Goal: Information Seeking & Learning: Learn about a topic

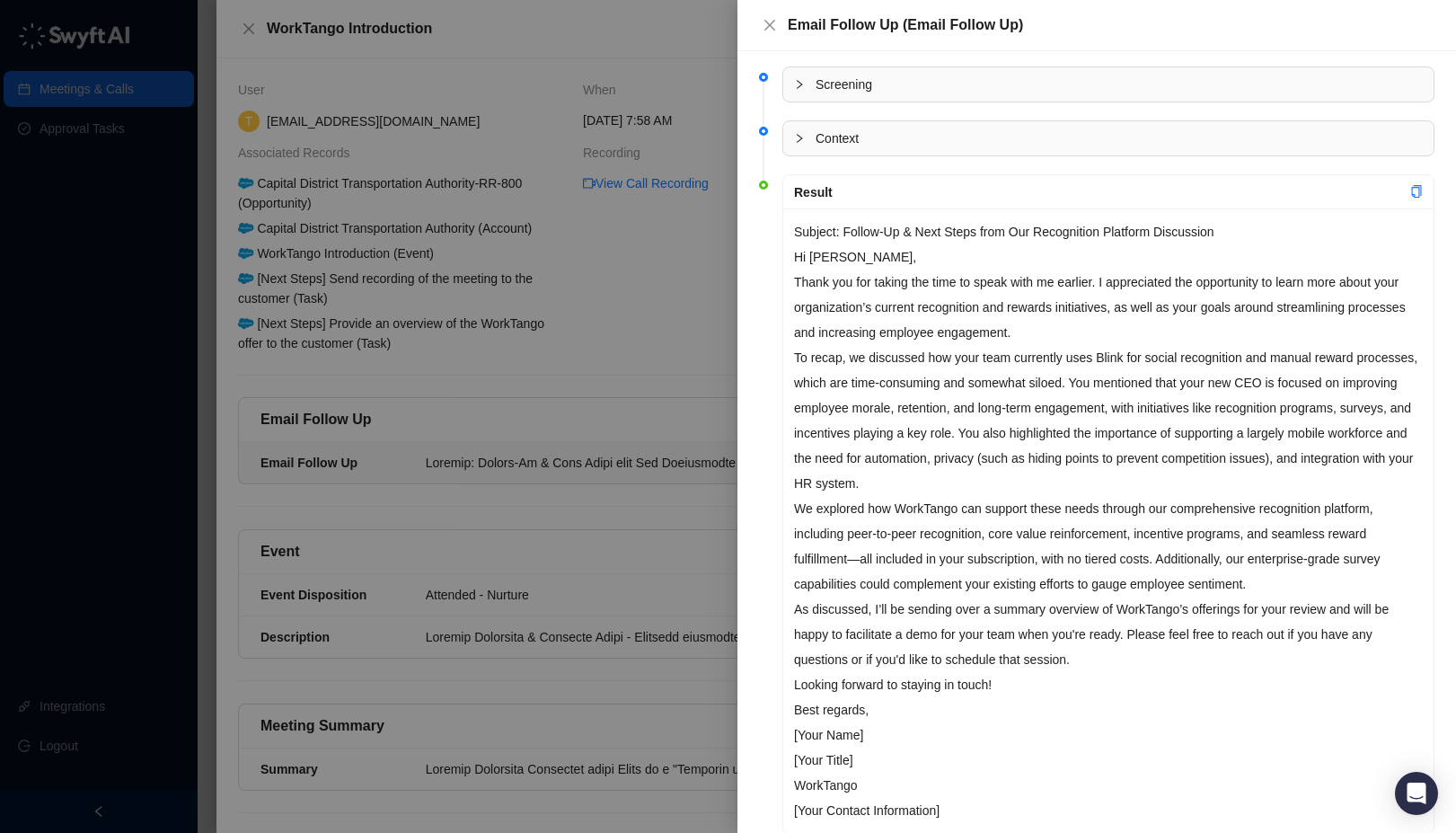
click at [142, 234] on div at bounding box center [728, 416] width 1456 height 833
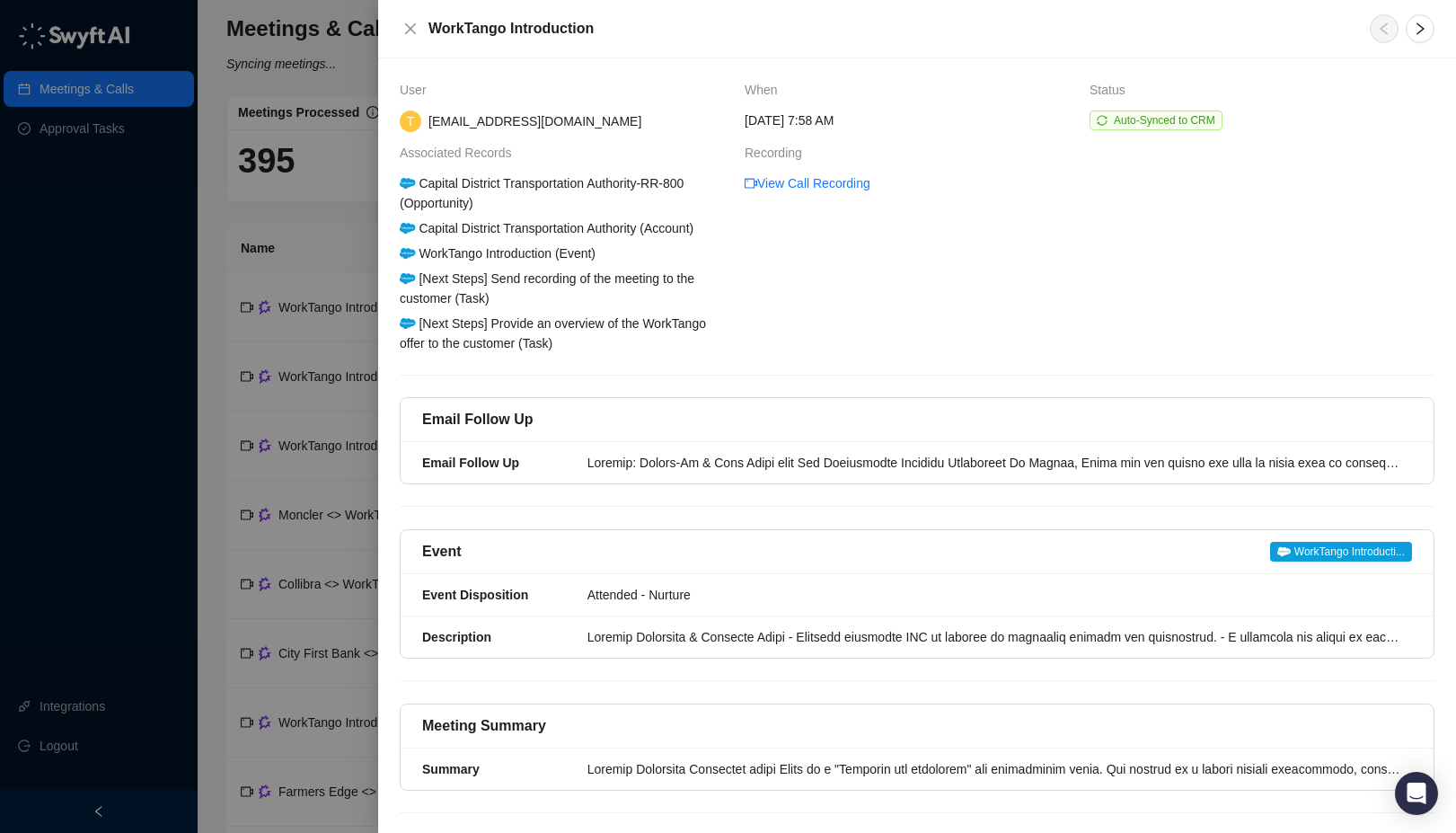
click at [111, 224] on div at bounding box center [728, 416] width 1456 height 833
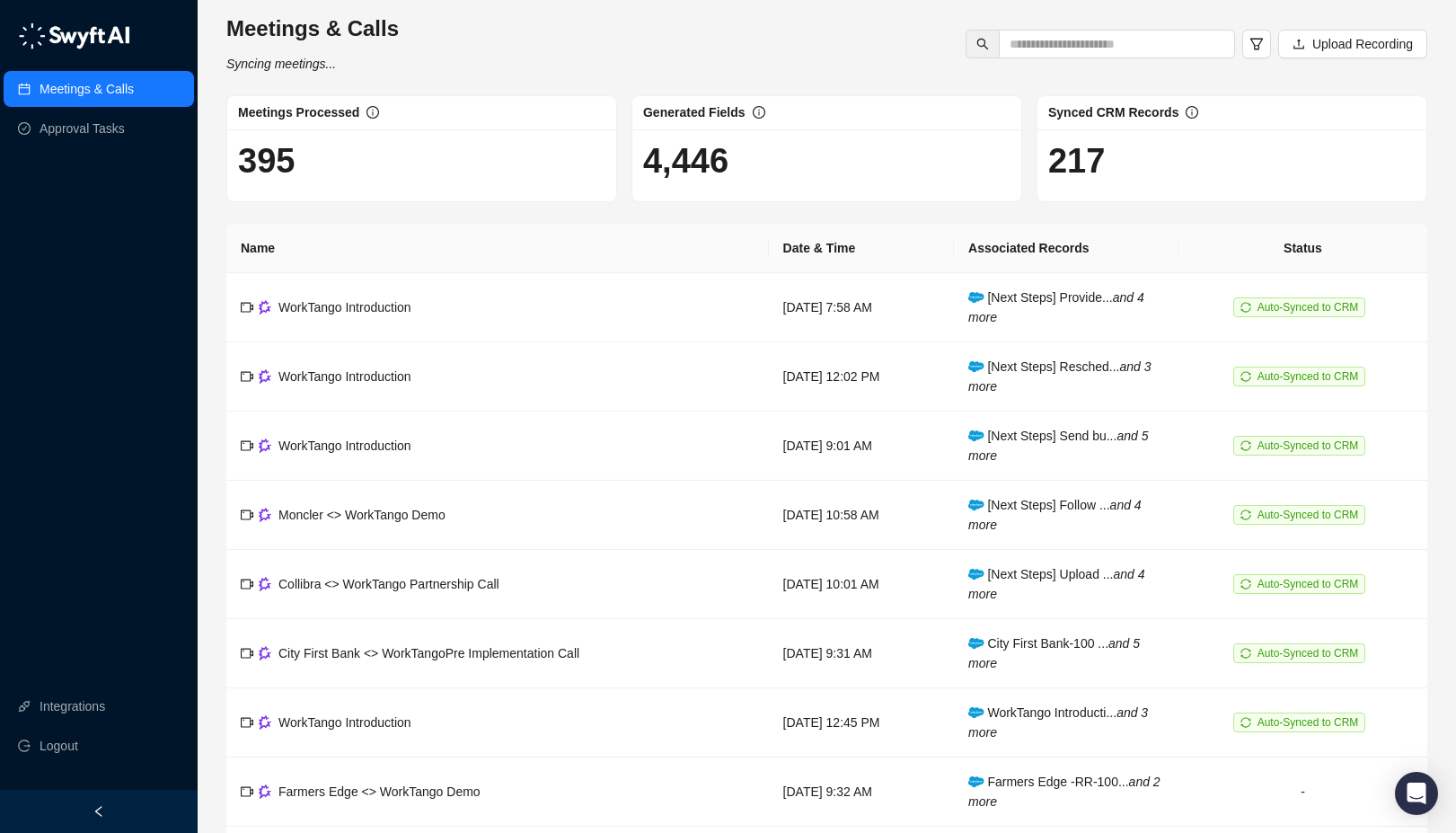
click at [83, 93] on link "Meetings & Calls" at bounding box center [86, 89] width 94 height 36
click at [662, 382] on td "WorkTango Introduction" at bounding box center [498, 377] width 543 height 69
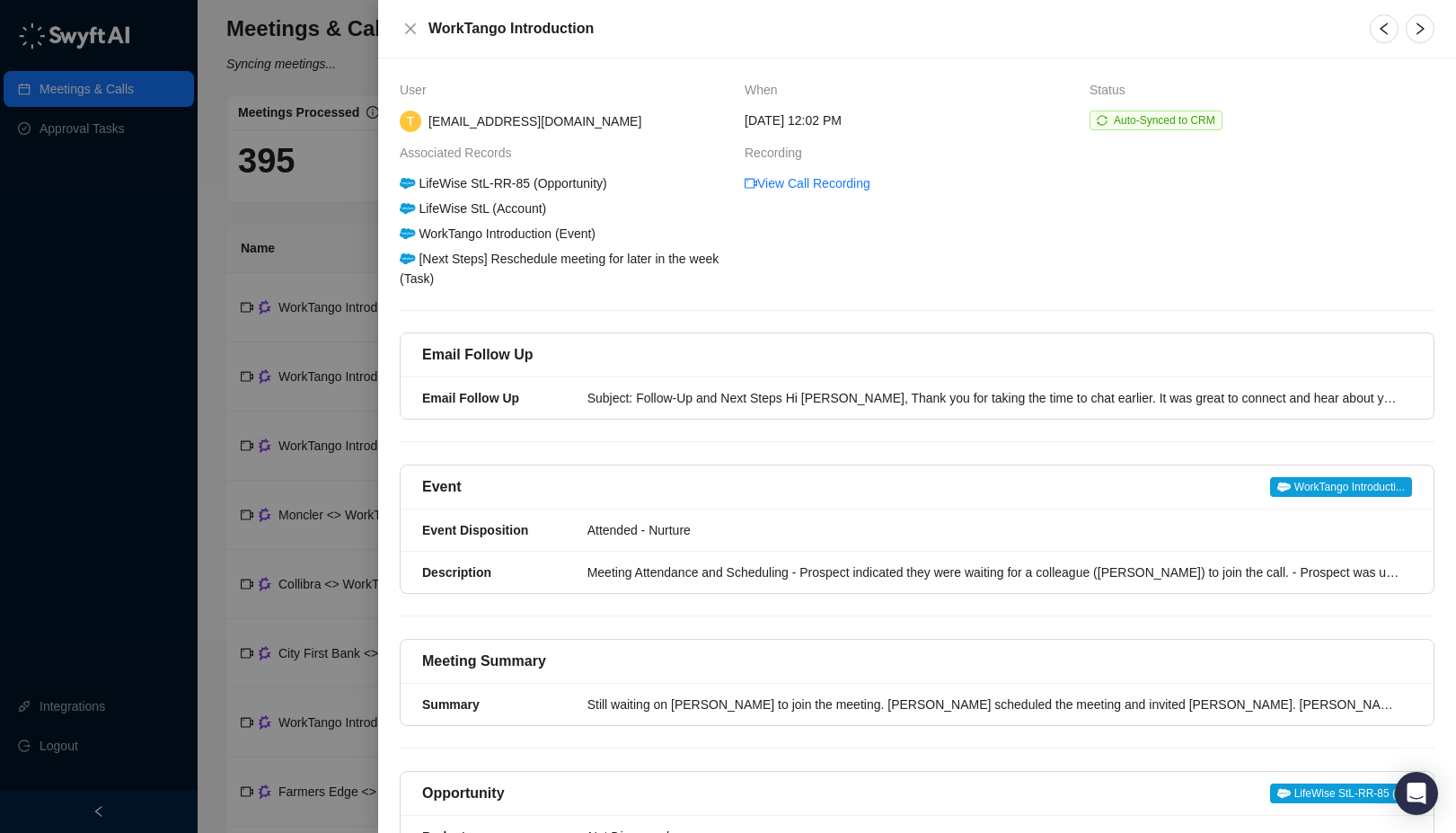
click at [204, 372] on div at bounding box center [728, 416] width 1456 height 833
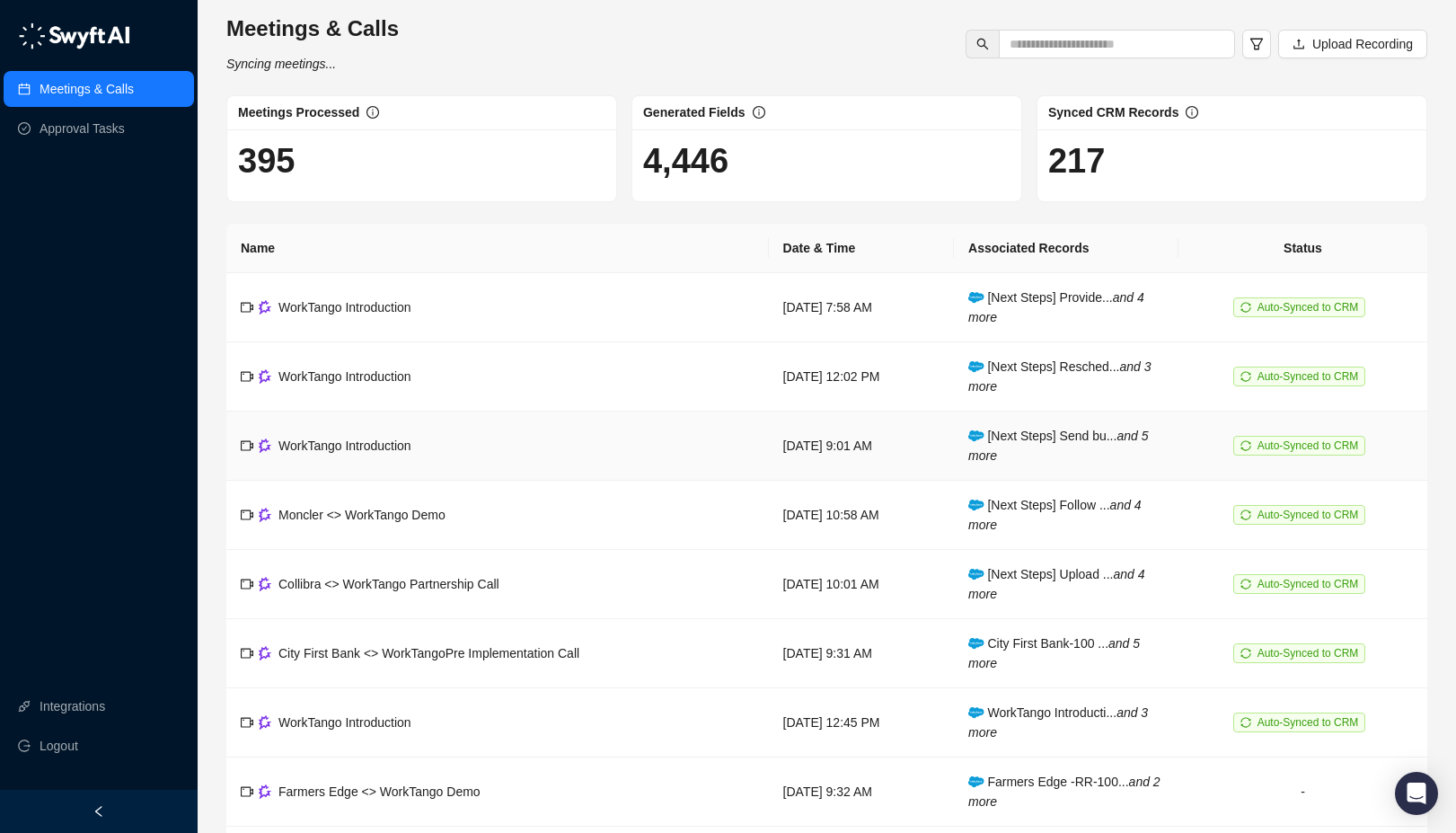
click at [411, 447] on span "WorkTango Introduction" at bounding box center [345, 445] width 133 height 14
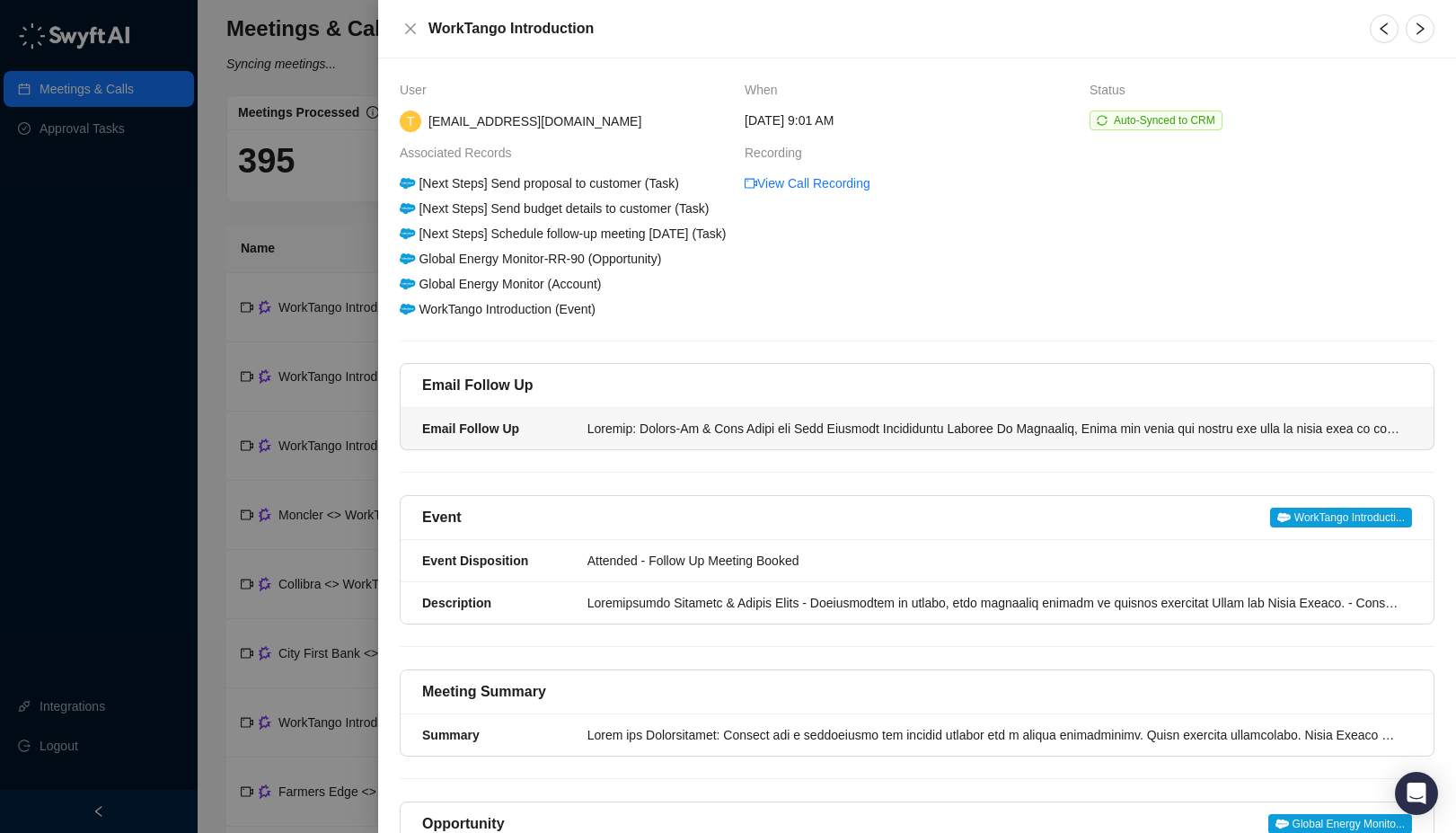
click at [689, 438] on div at bounding box center [994, 428] width 814 height 20
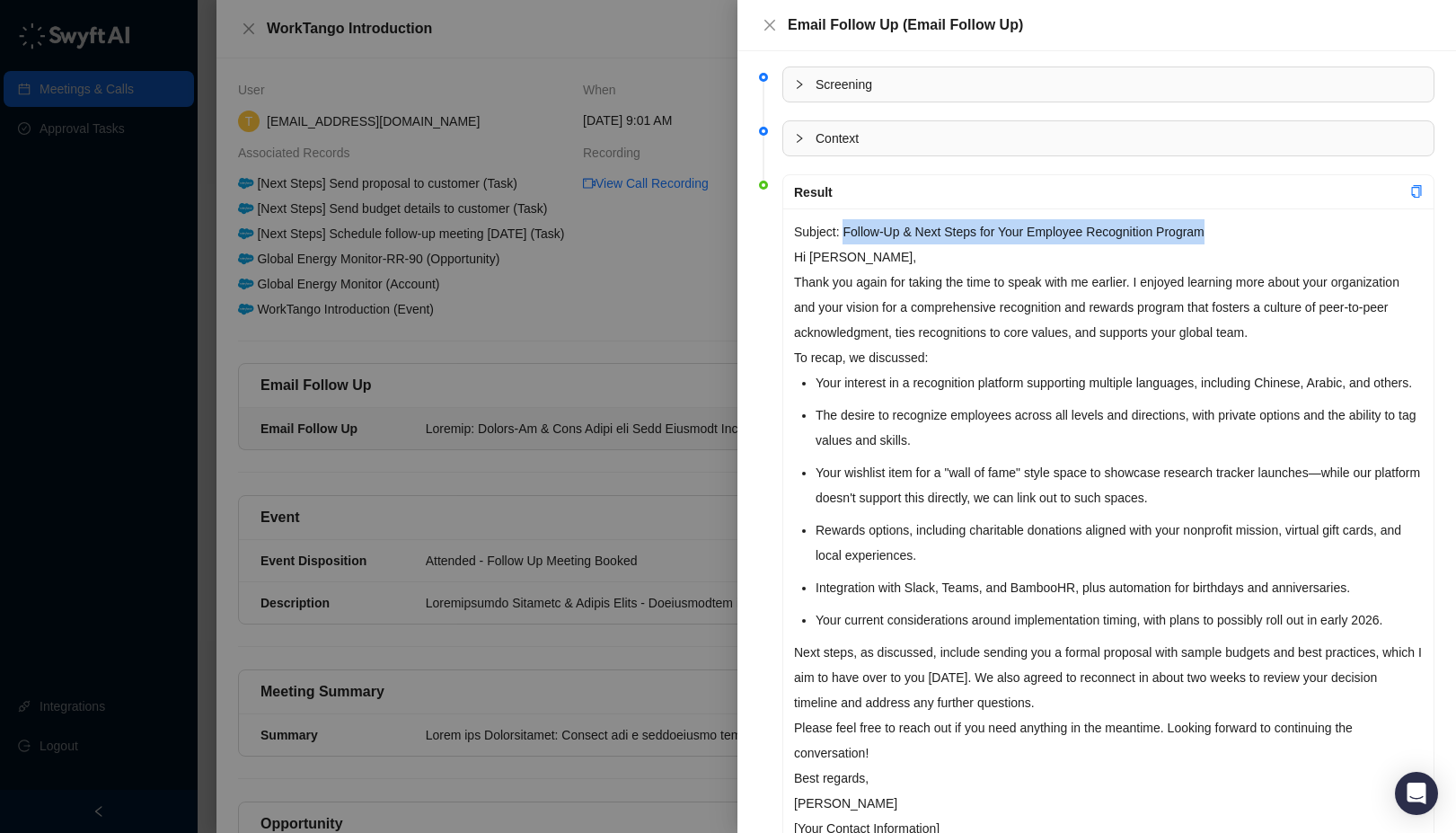
drag, startPoint x: 1230, startPoint y: 238, endPoint x: 875, endPoint y: 235, distance: 355.0
click at [847, 232] on p "Subject: Follow-Up & Next Steps for Your Employee Recognition Program" at bounding box center [1108, 231] width 629 height 26
copy p "Follow-Up & Next Steps for Your Employee Recognition Program"
drag, startPoint x: 844, startPoint y: 270, endPoint x: 803, endPoint y: 265, distance: 41.3
click at [843, 270] on p "Thank you again for taking the time to speak with me earlier. I enjoyed learnin…" at bounding box center [1108, 307] width 629 height 76
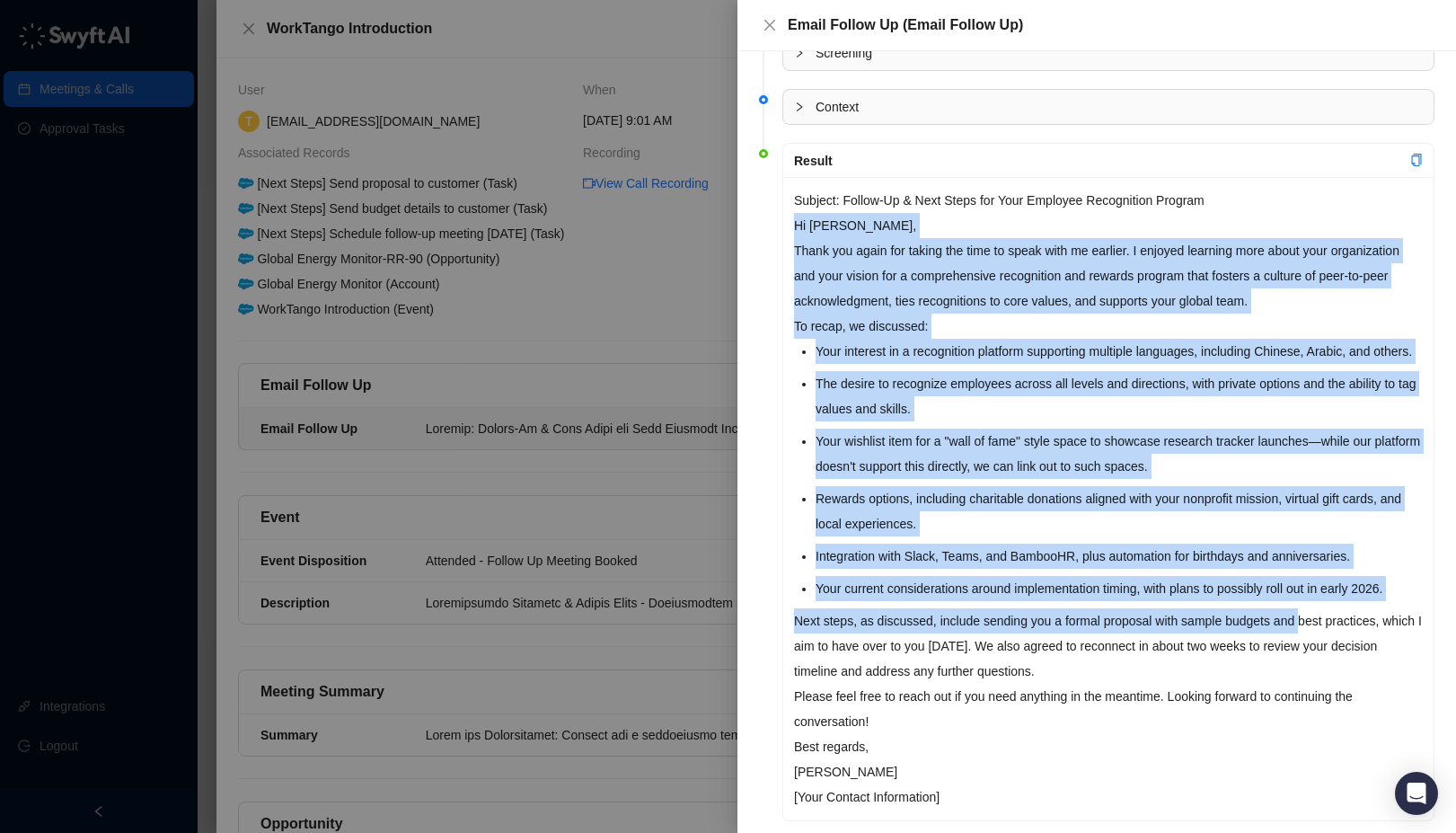
scroll to position [86, 0]
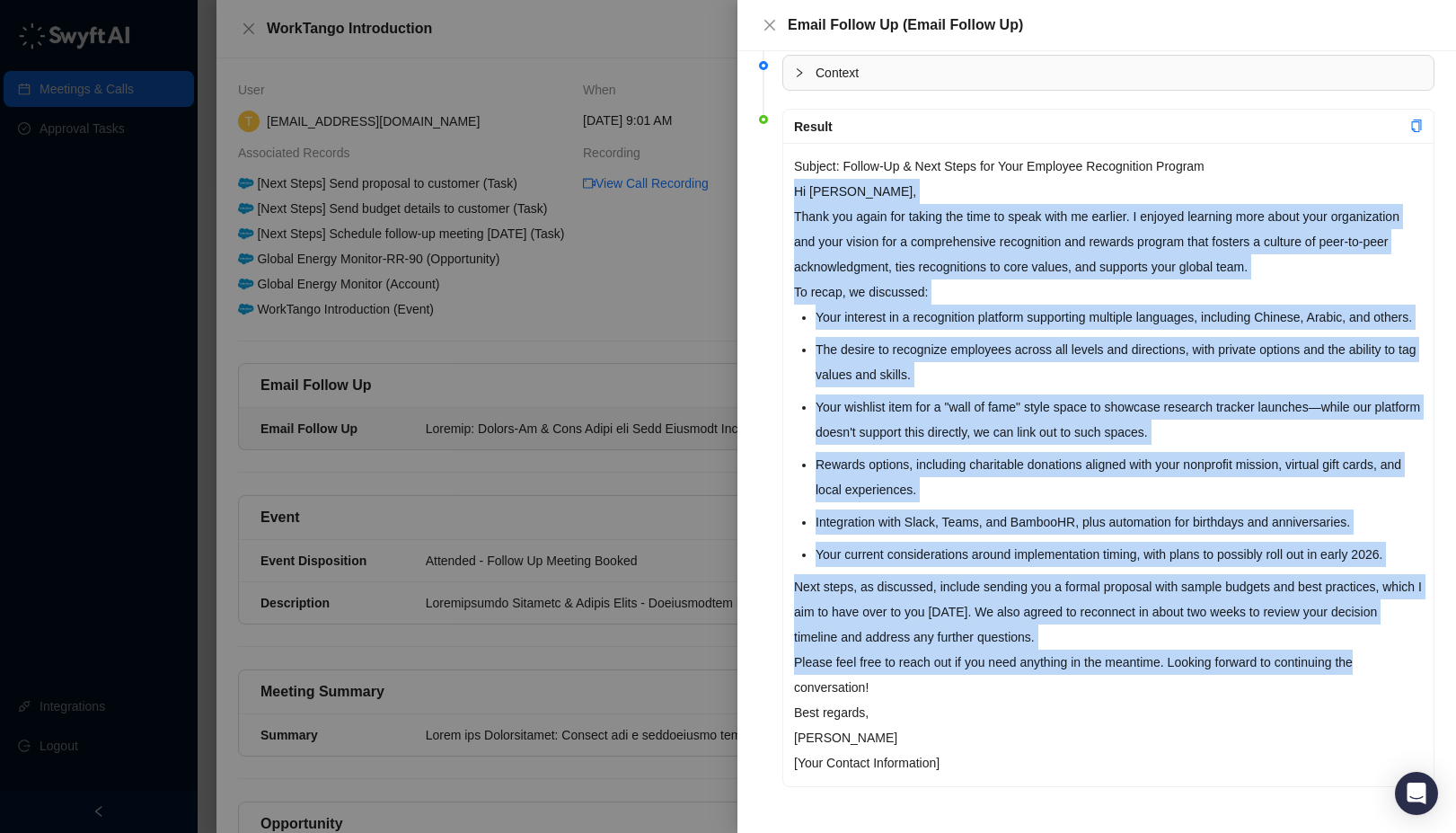
drag, startPoint x: 794, startPoint y: 257, endPoint x: 1386, endPoint y: 677, distance: 725.9
click at [1386, 677] on div "Subject: Follow-Up & Next Steps for Your Employee Recognition Program Hi [PERSO…" at bounding box center [1109, 465] width 651 height 643
copy div "Lo Ipsumdolo, Sitam con adipi eli seddoe tem inci ut labor etdo ma aliquae. A m…"
